Goal: Task Accomplishment & Management: Manage account settings

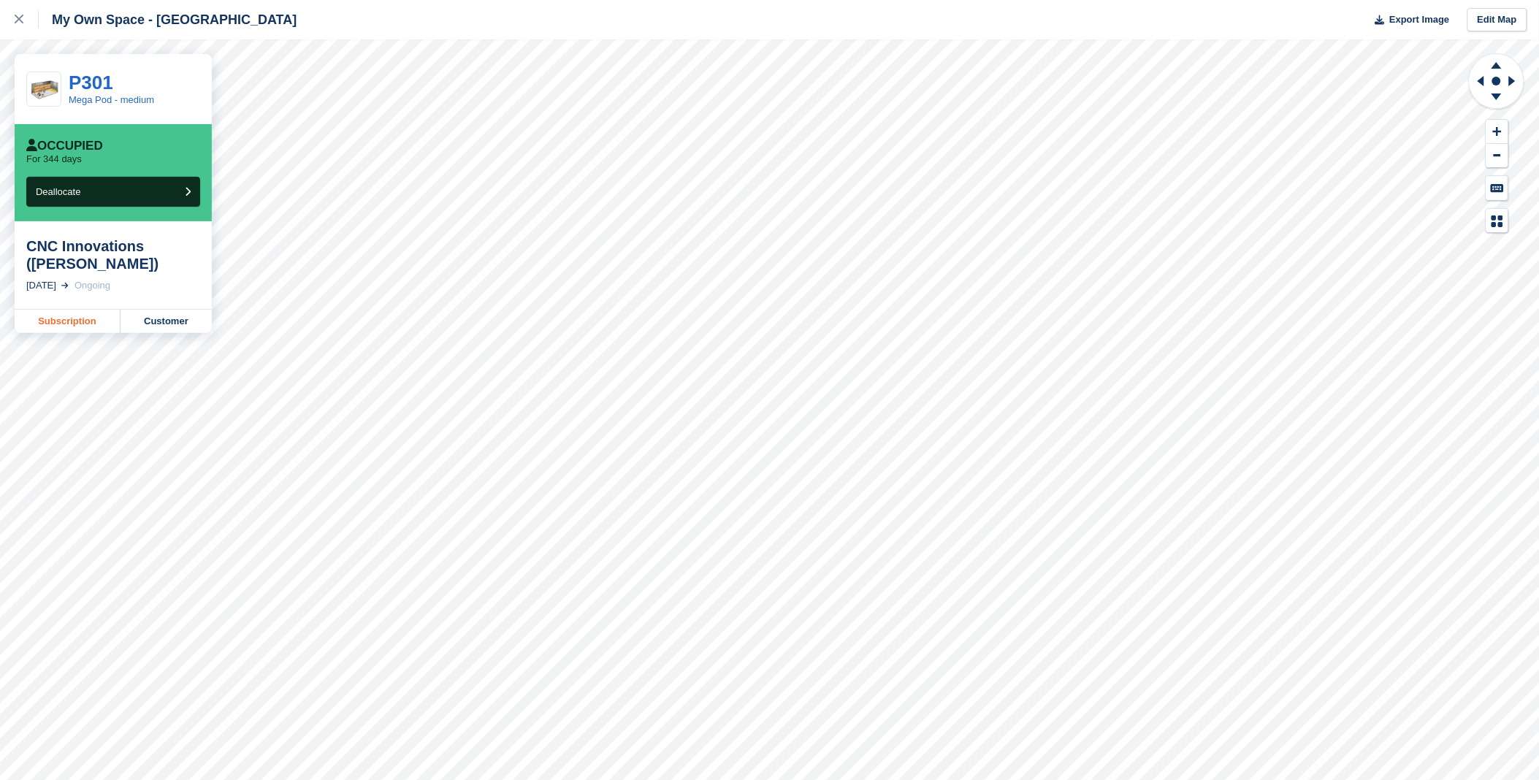
click at [61, 329] on link "Subscription" at bounding box center [68, 321] width 106 height 23
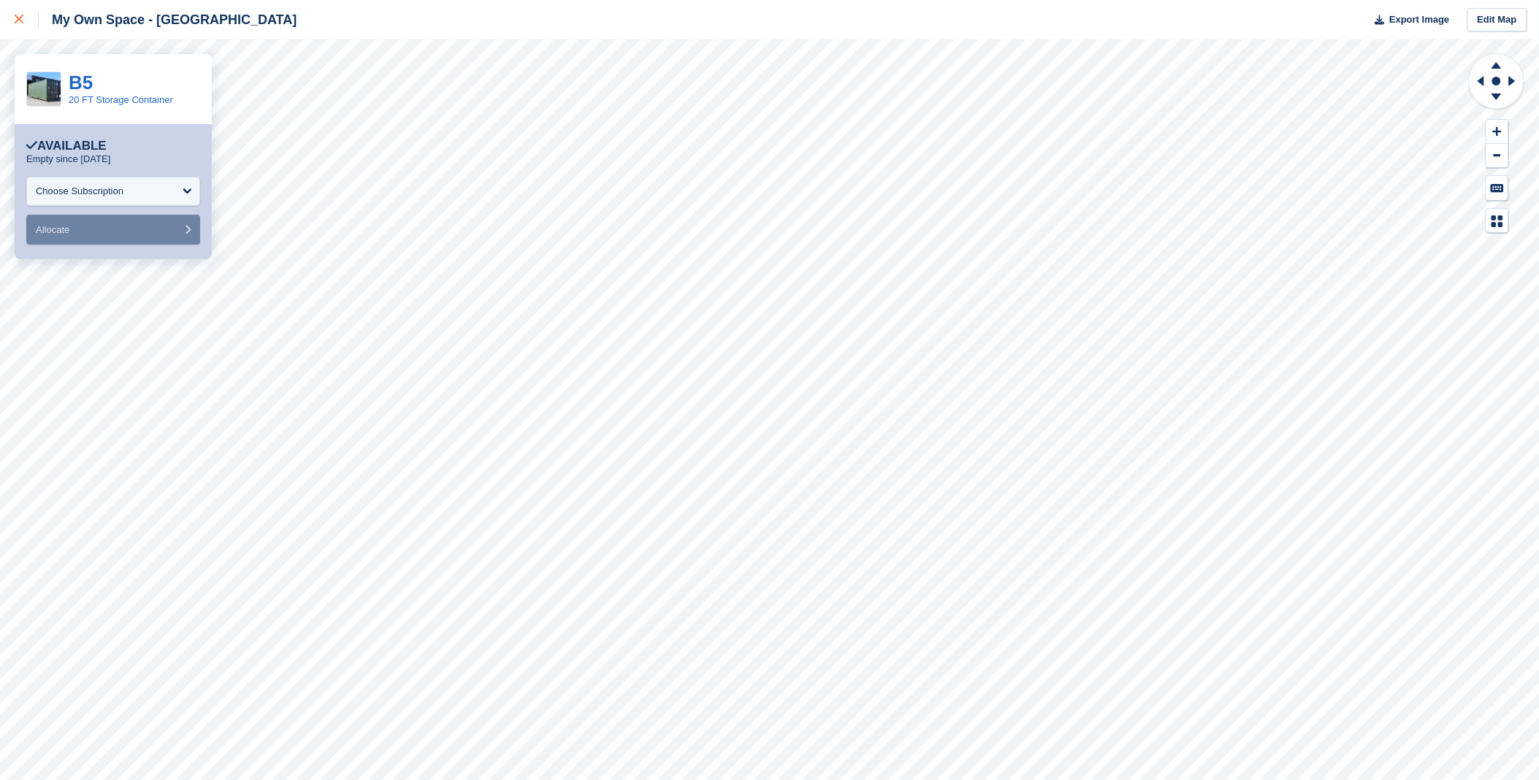
click at [22, 17] on icon at bounding box center [19, 19] width 9 height 9
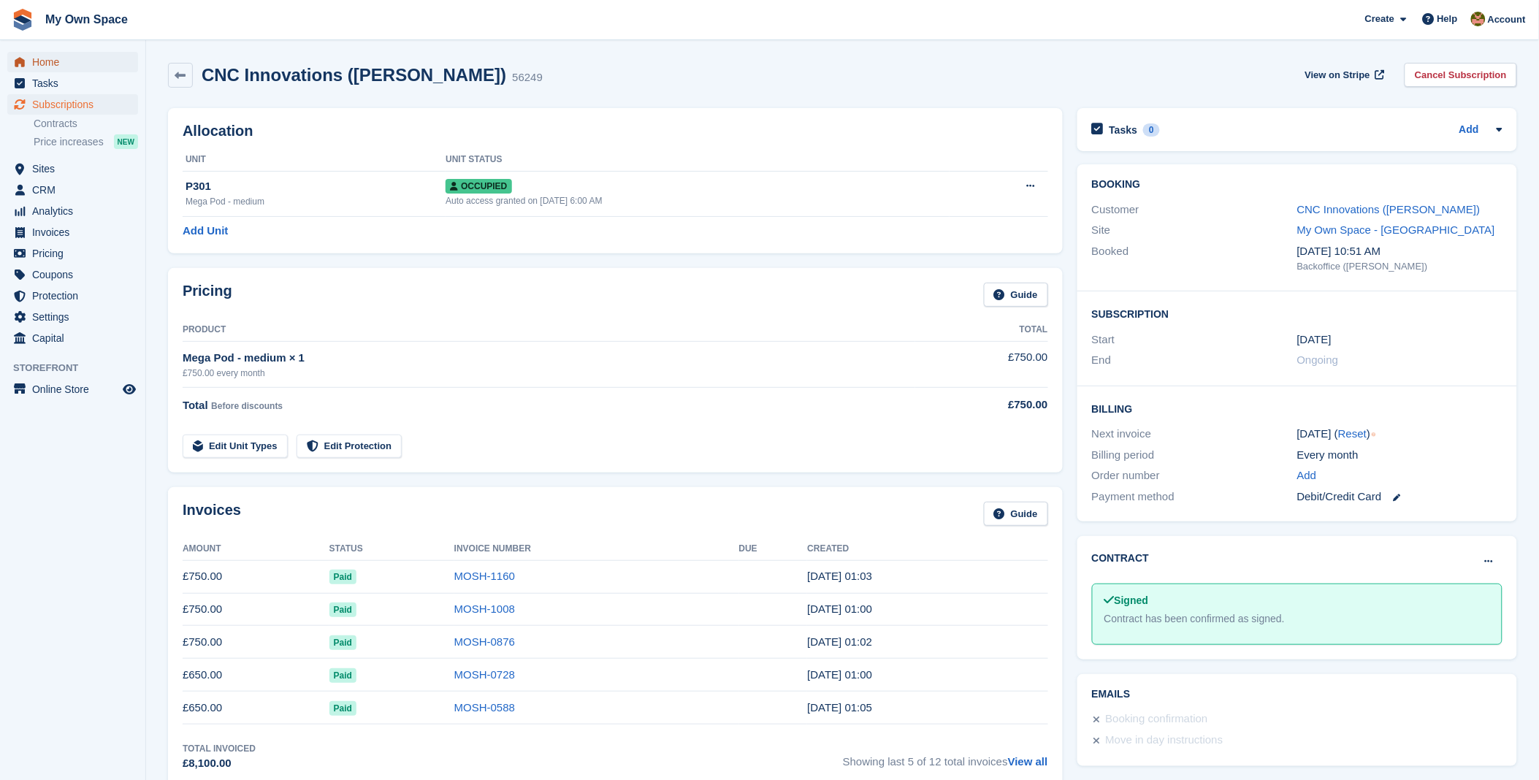
click at [52, 59] on span "Home" at bounding box center [76, 62] width 88 height 20
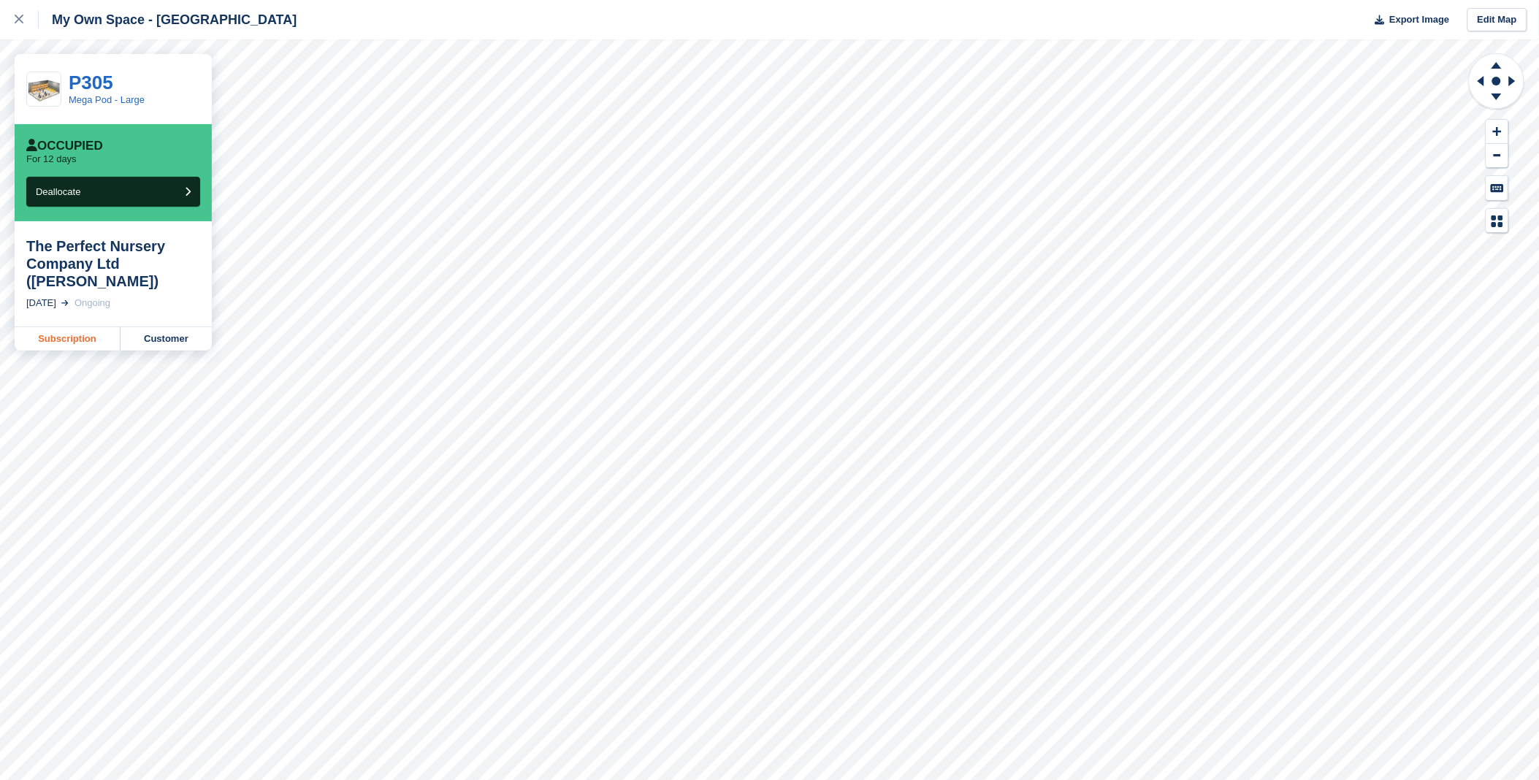
click at [74, 332] on link "Subscription" at bounding box center [68, 338] width 106 height 23
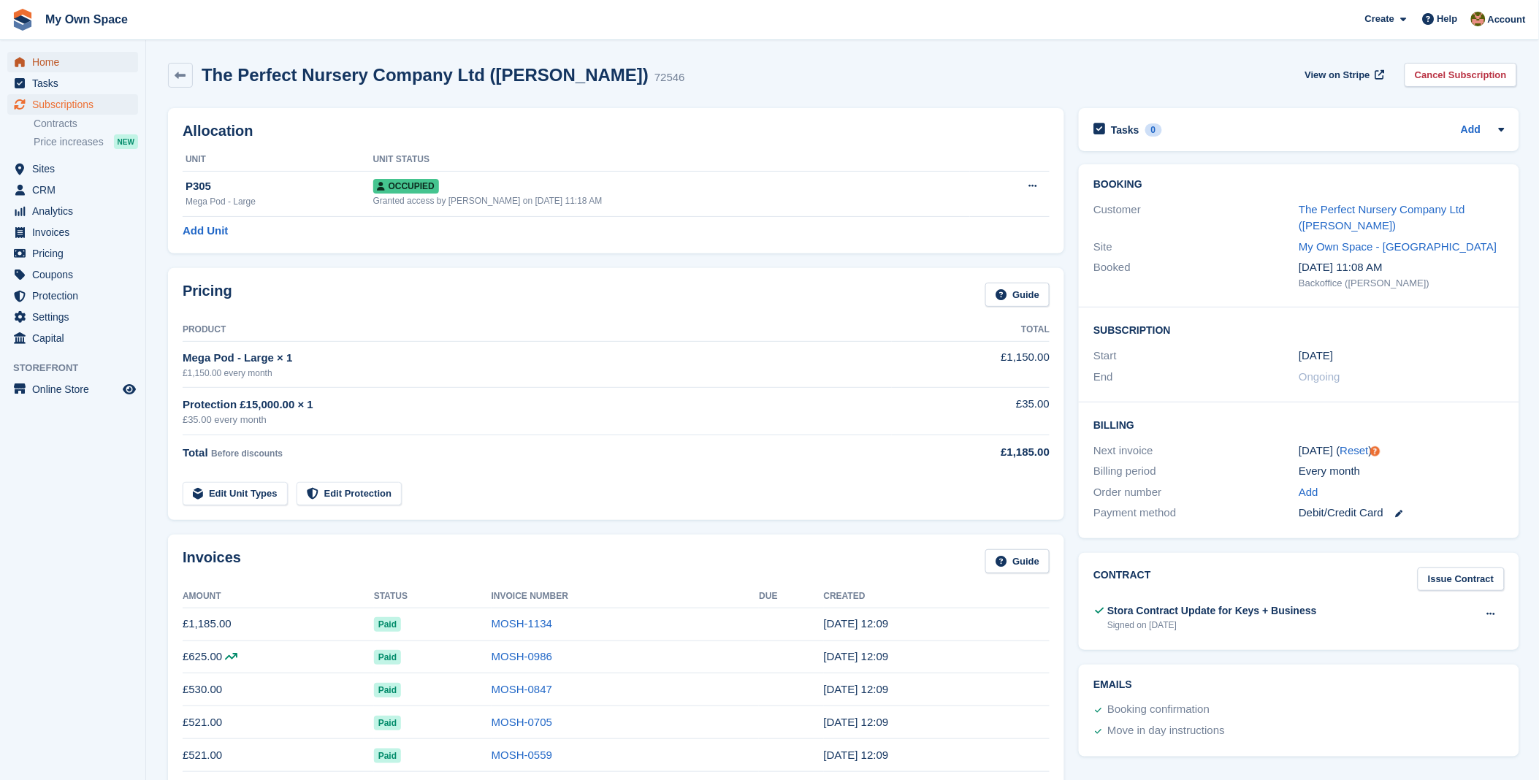
click at [37, 66] on span "Home" at bounding box center [76, 62] width 88 height 20
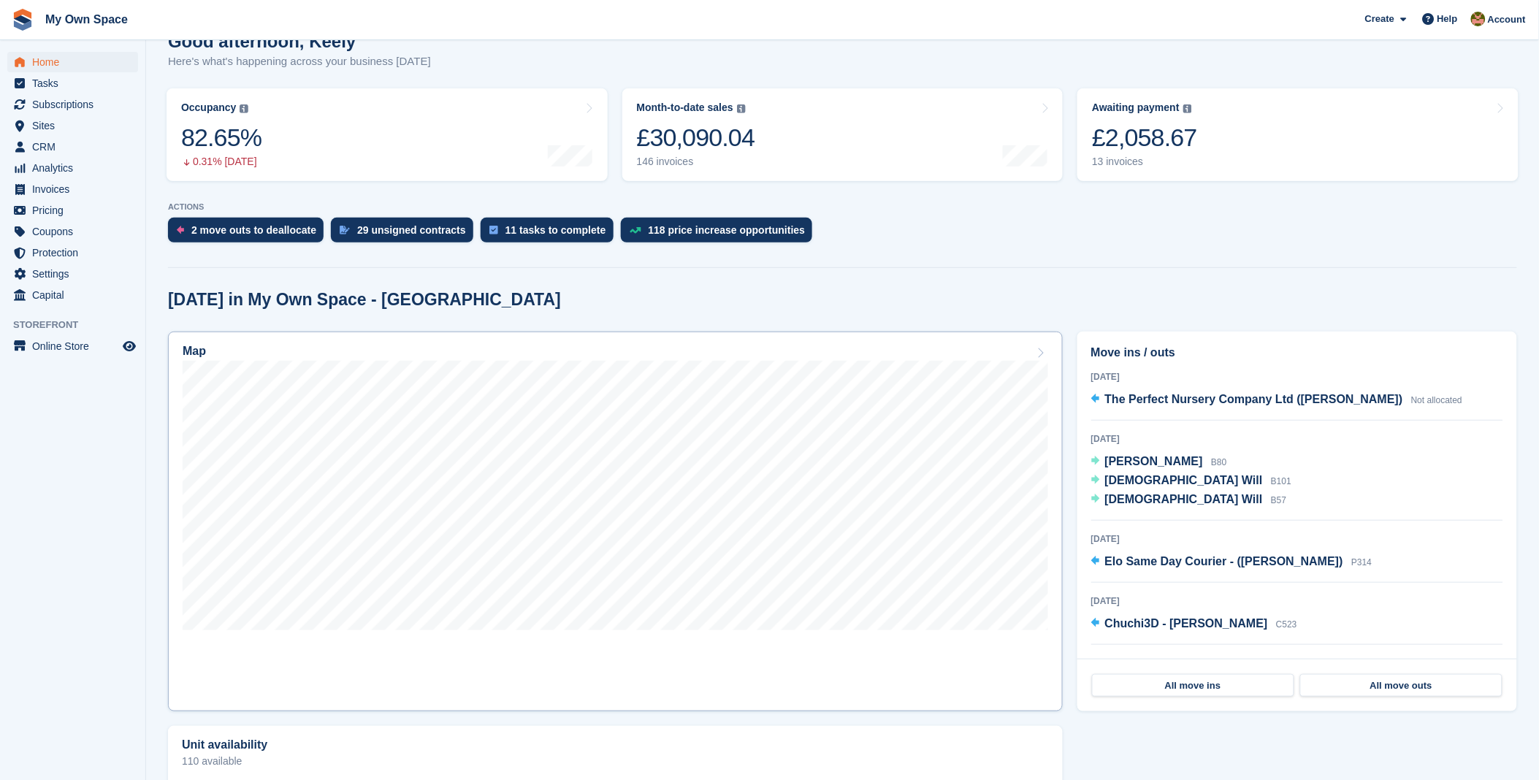
scroll to position [162, 0]
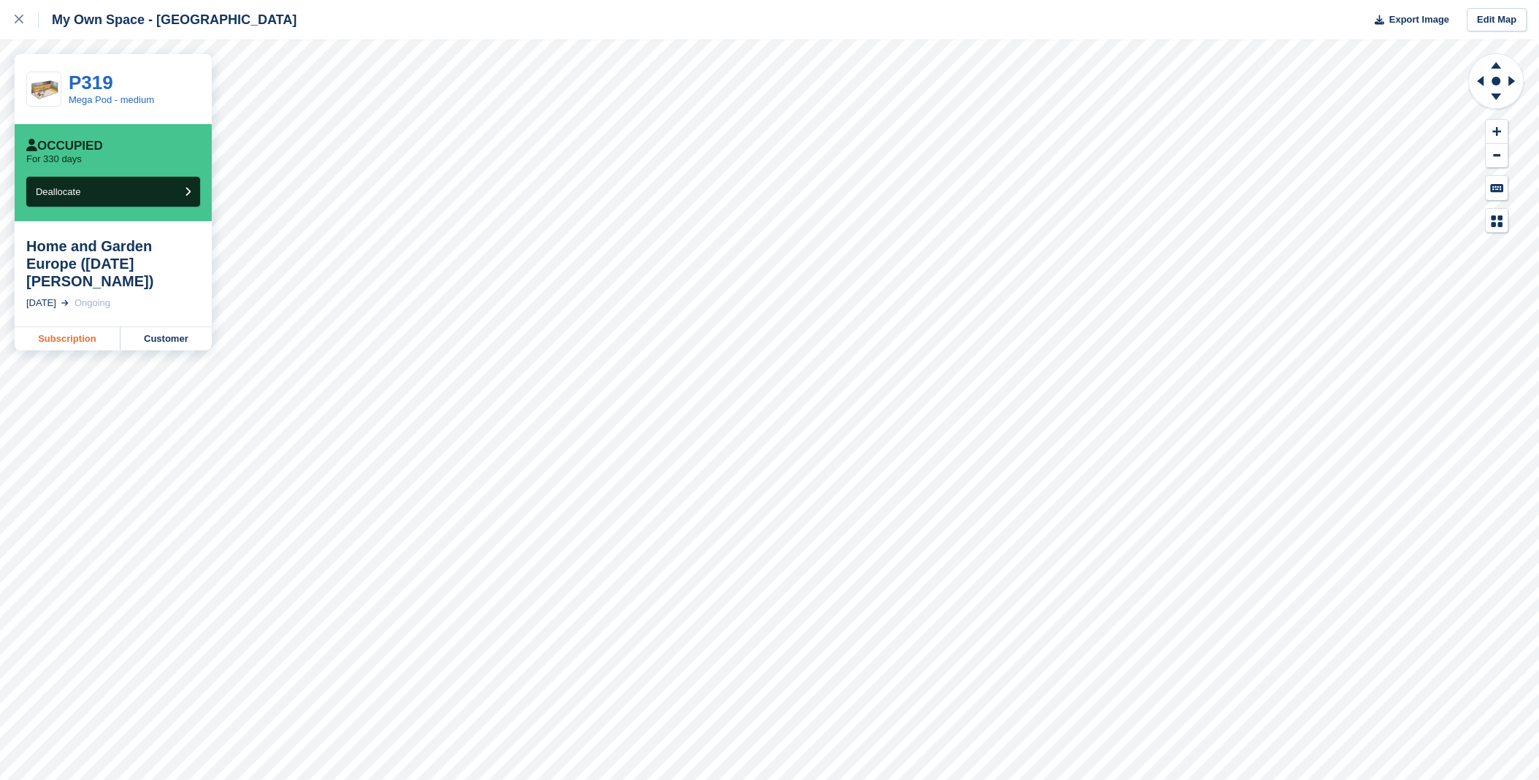
click at [110, 327] on link "Subscription" at bounding box center [68, 338] width 106 height 23
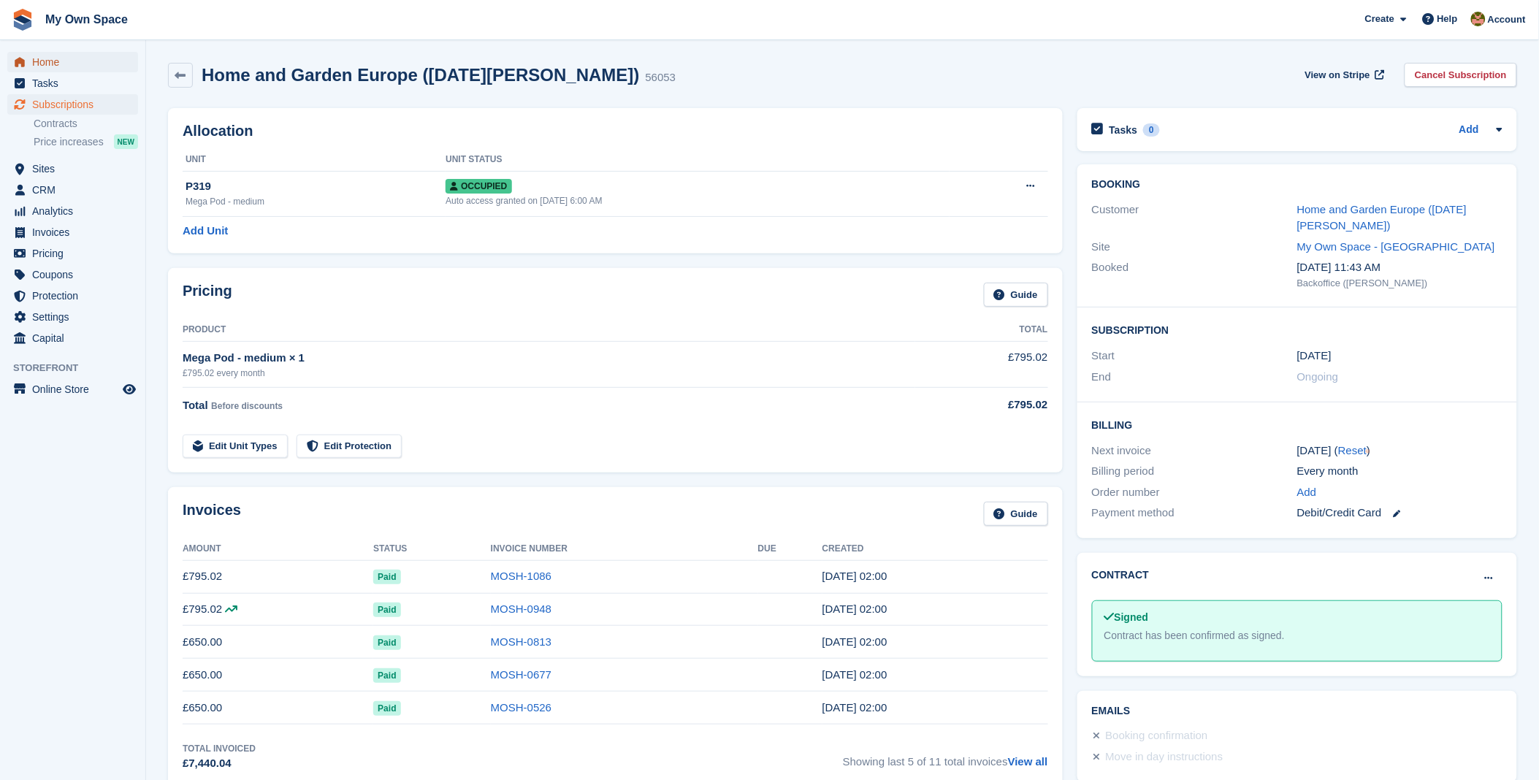
click at [44, 60] on span "Home" at bounding box center [76, 62] width 88 height 20
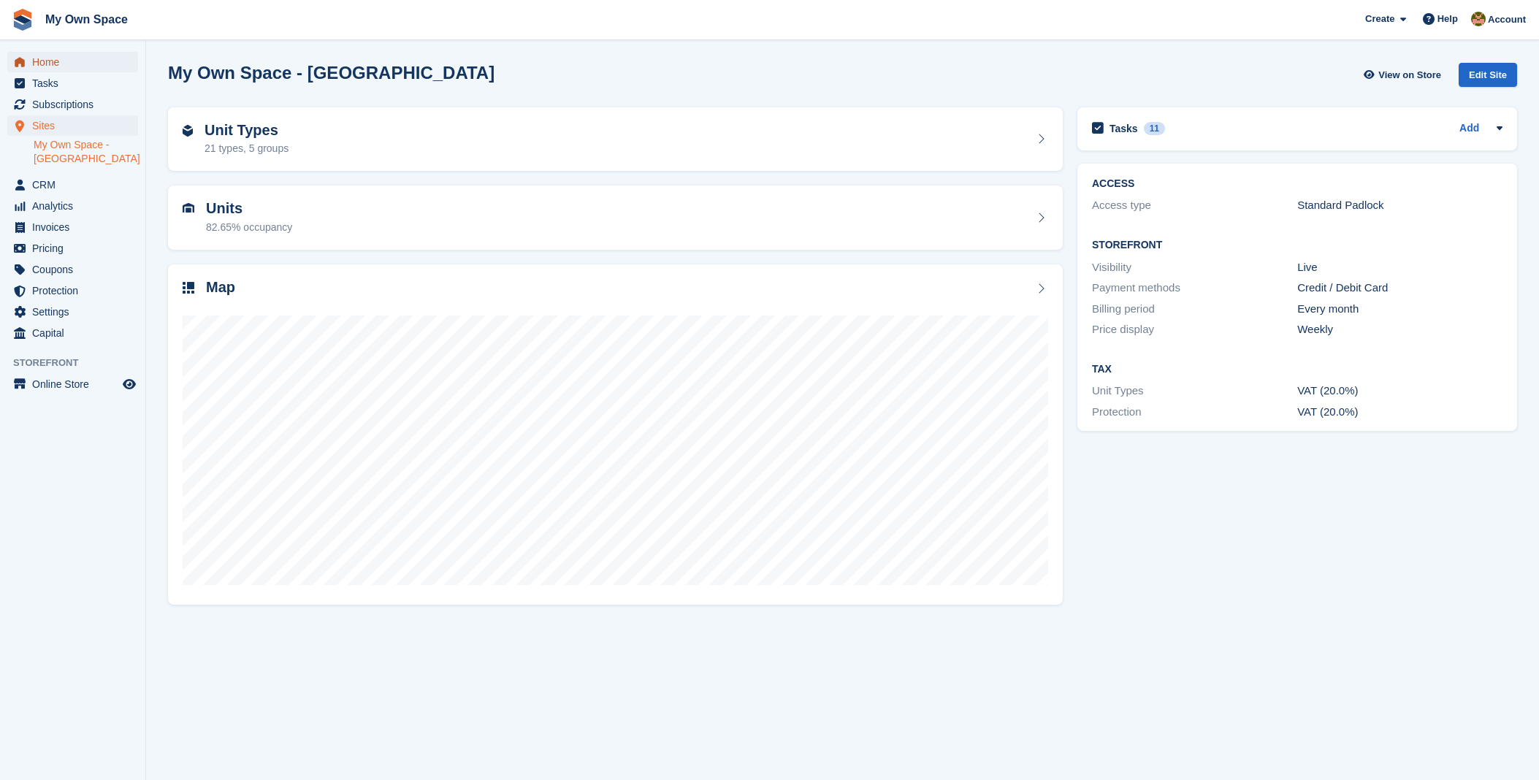
click at [51, 64] on span "Home" at bounding box center [76, 62] width 88 height 20
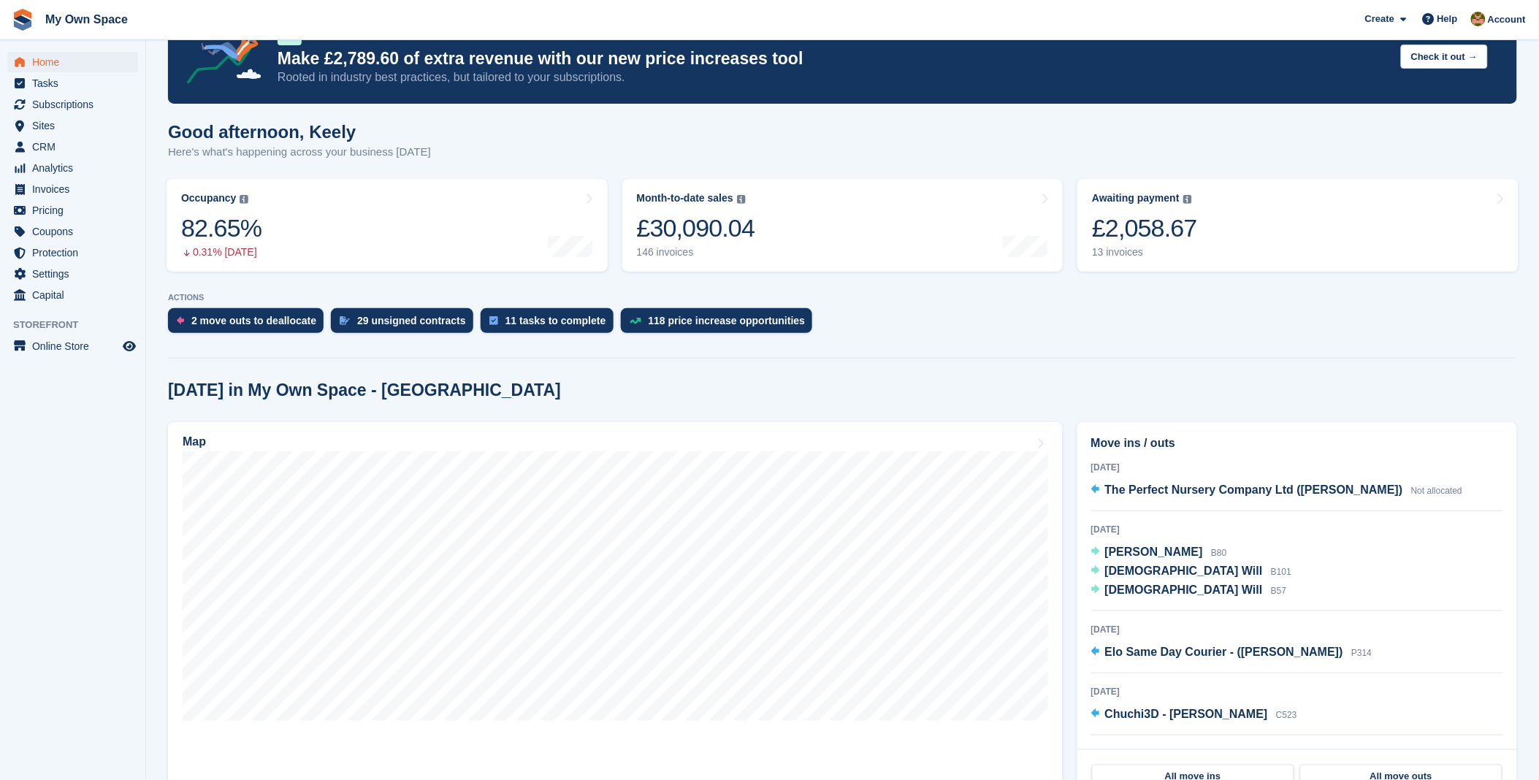
scroll to position [81, 0]
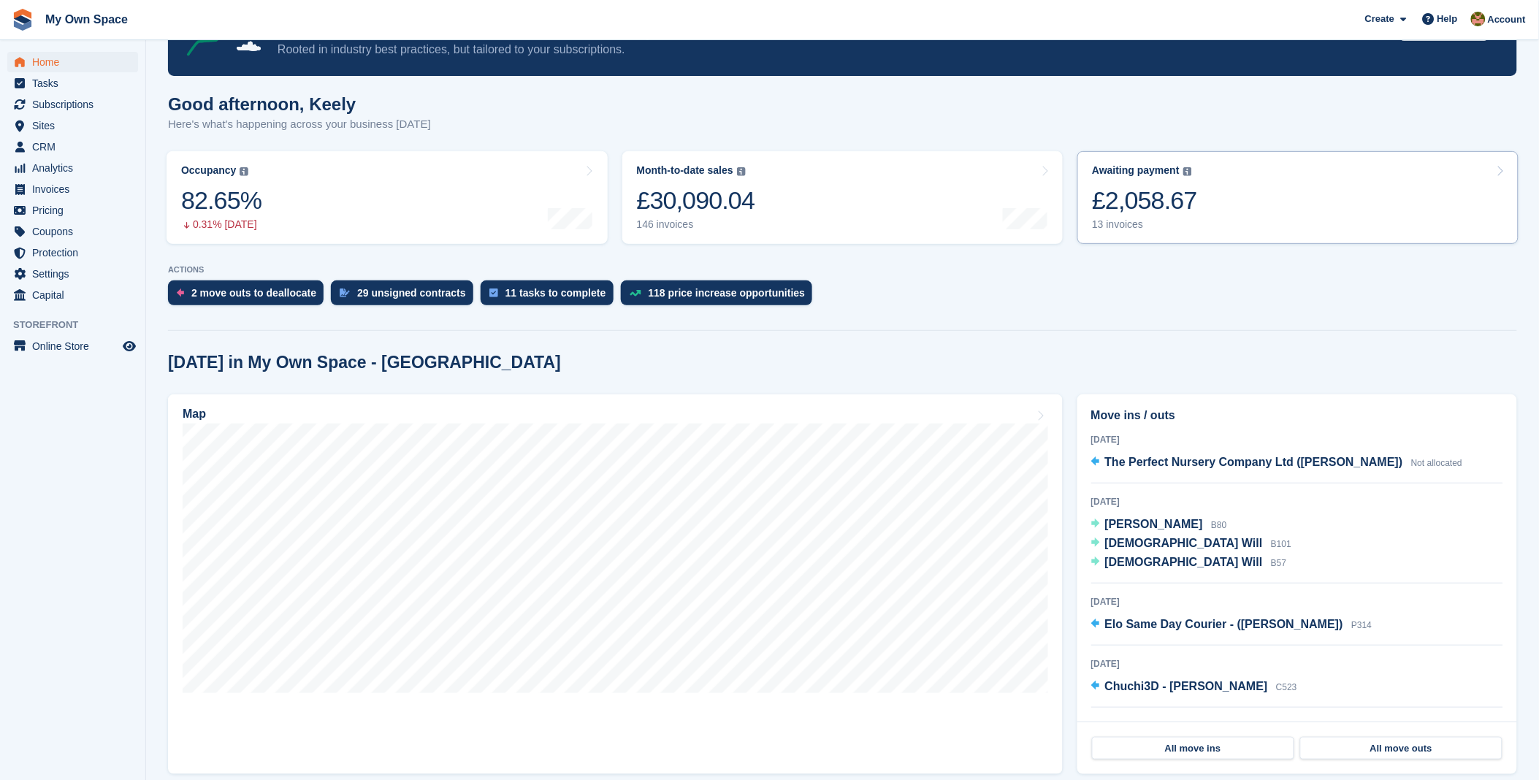
click at [1217, 180] on link "Awaiting payment The total outstanding balance on all open invoices. £2,058.67 …" at bounding box center [1297, 197] width 441 height 93
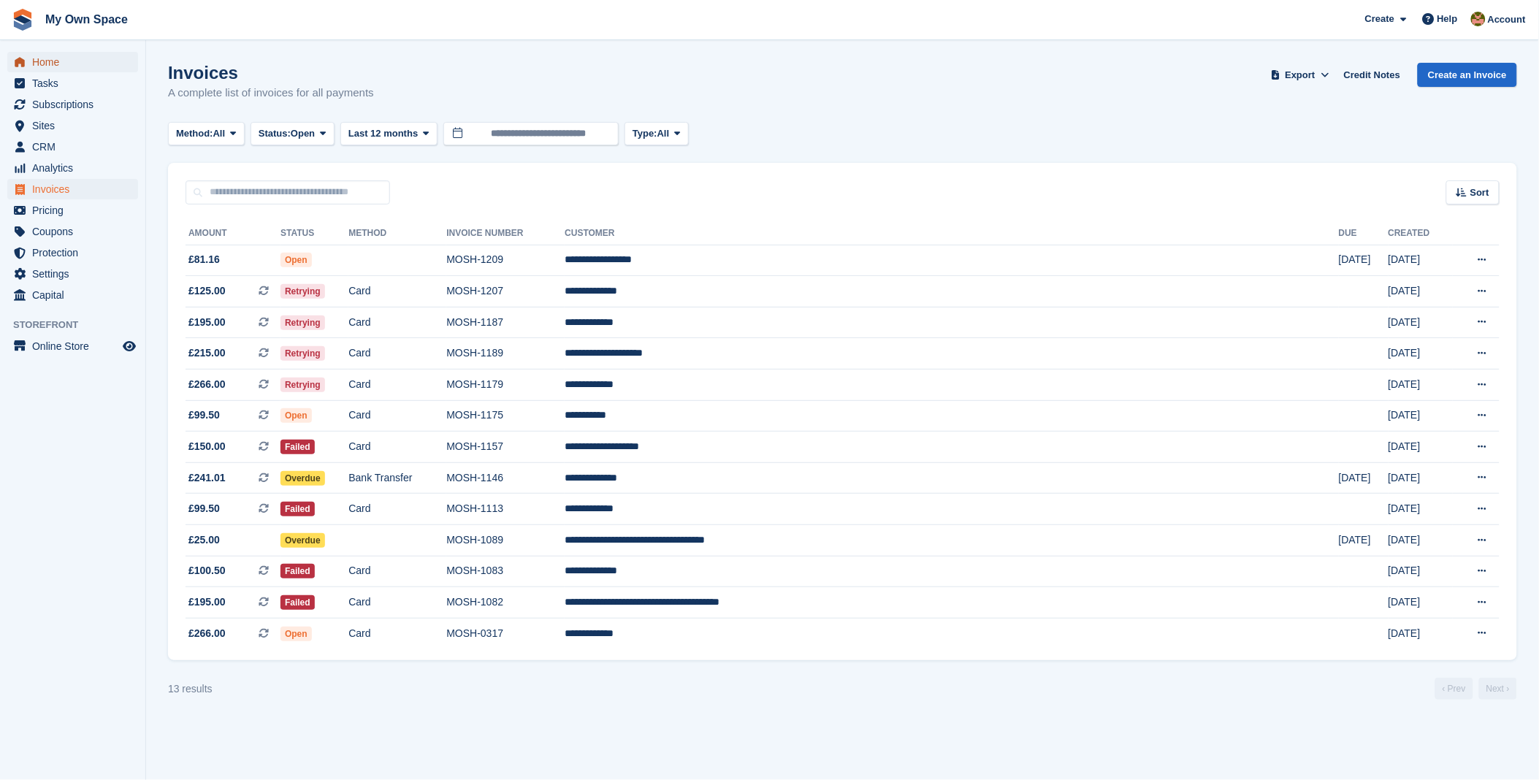
click at [73, 64] on span "Home" at bounding box center [76, 62] width 88 height 20
